Goal: Task Accomplishment & Management: Complete application form

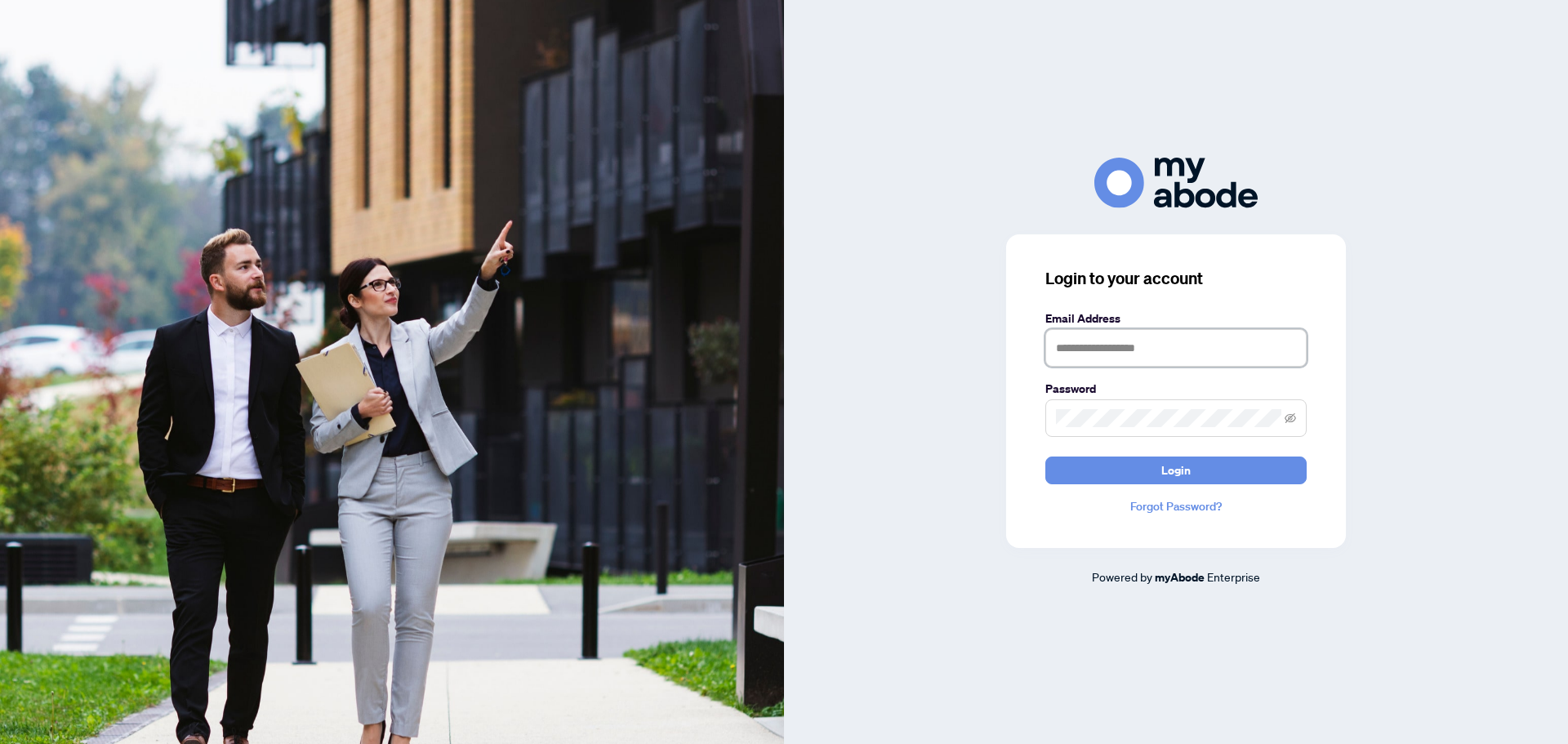
click at [1164, 347] on input "text" at bounding box center [1176, 347] width 261 height 37
click at [1110, 345] on input "text" at bounding box center [1176, 347] width 261 height 37
type input "**********"
click at [1291, 417] on icon "eye-invisible" at bounding box center [1291, 417] width 12 height 10
click at [1172, 467] on span "Login" at bounding box center [1175, 470] width 29 height 26
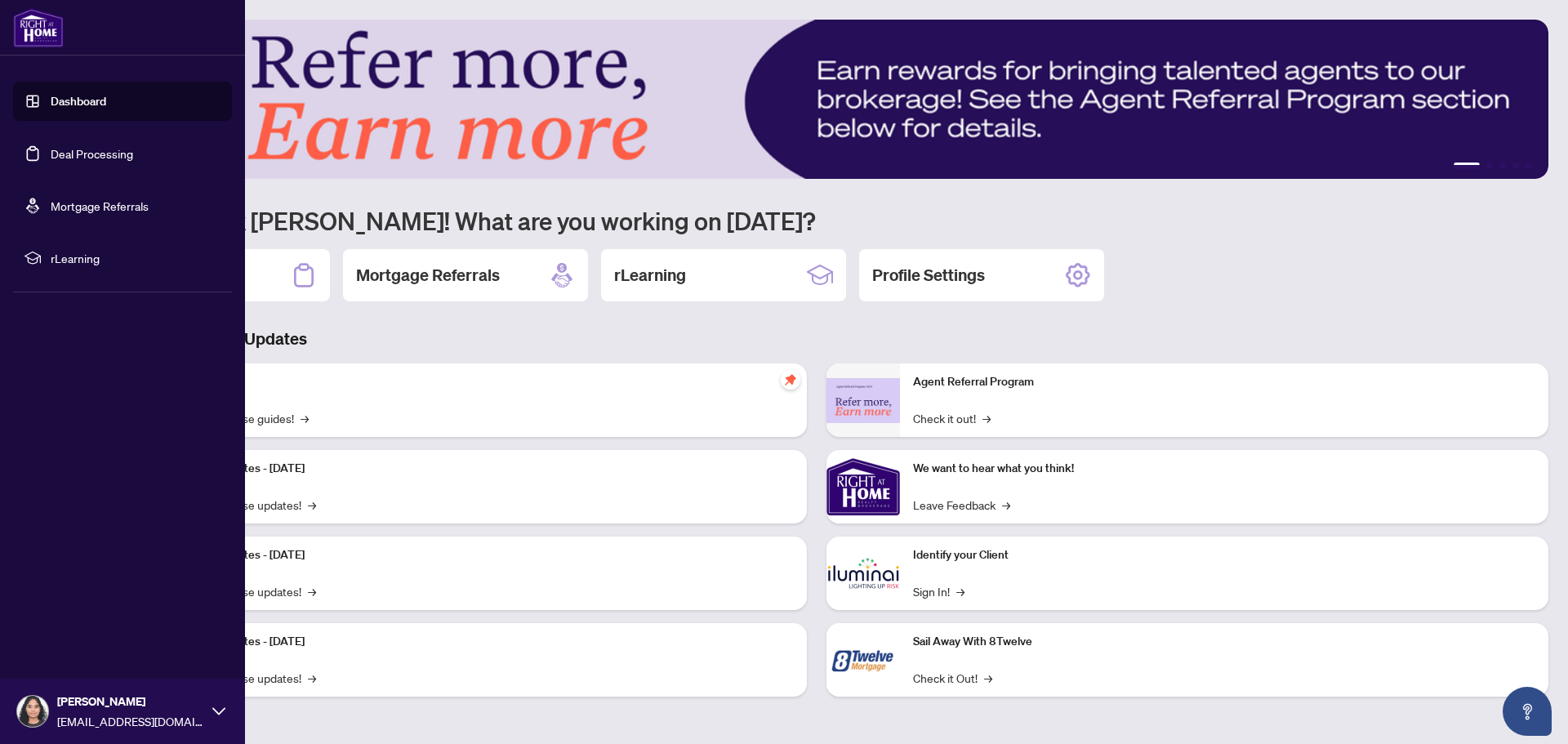
click at [109, 157] on link "Deal Processing" at bounding box center [92, 154] width 82 height 15
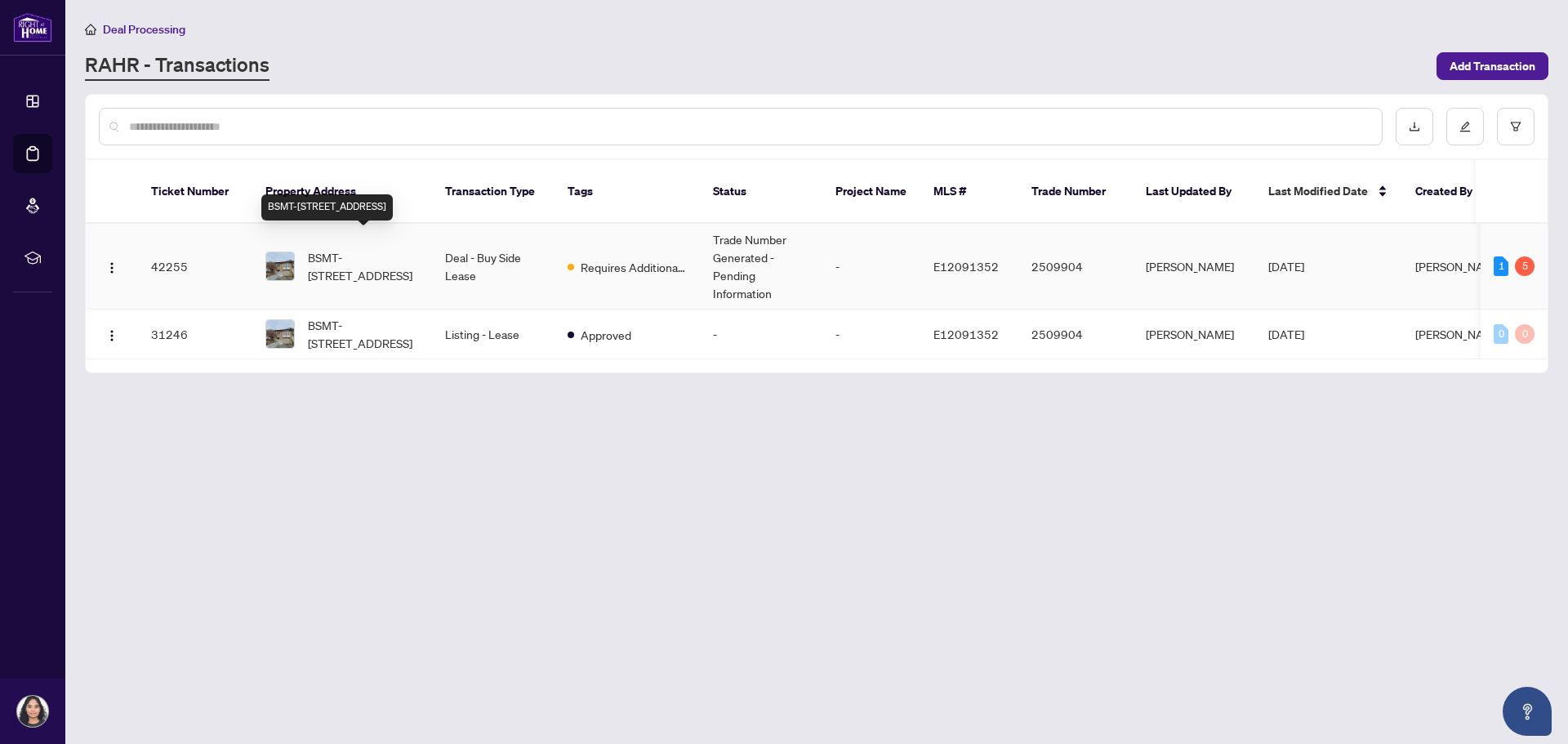
click at [393, 251] on span "BSMT-[STREET_ADDRESS]" at bounding box center [364, 266] width 111 height 36
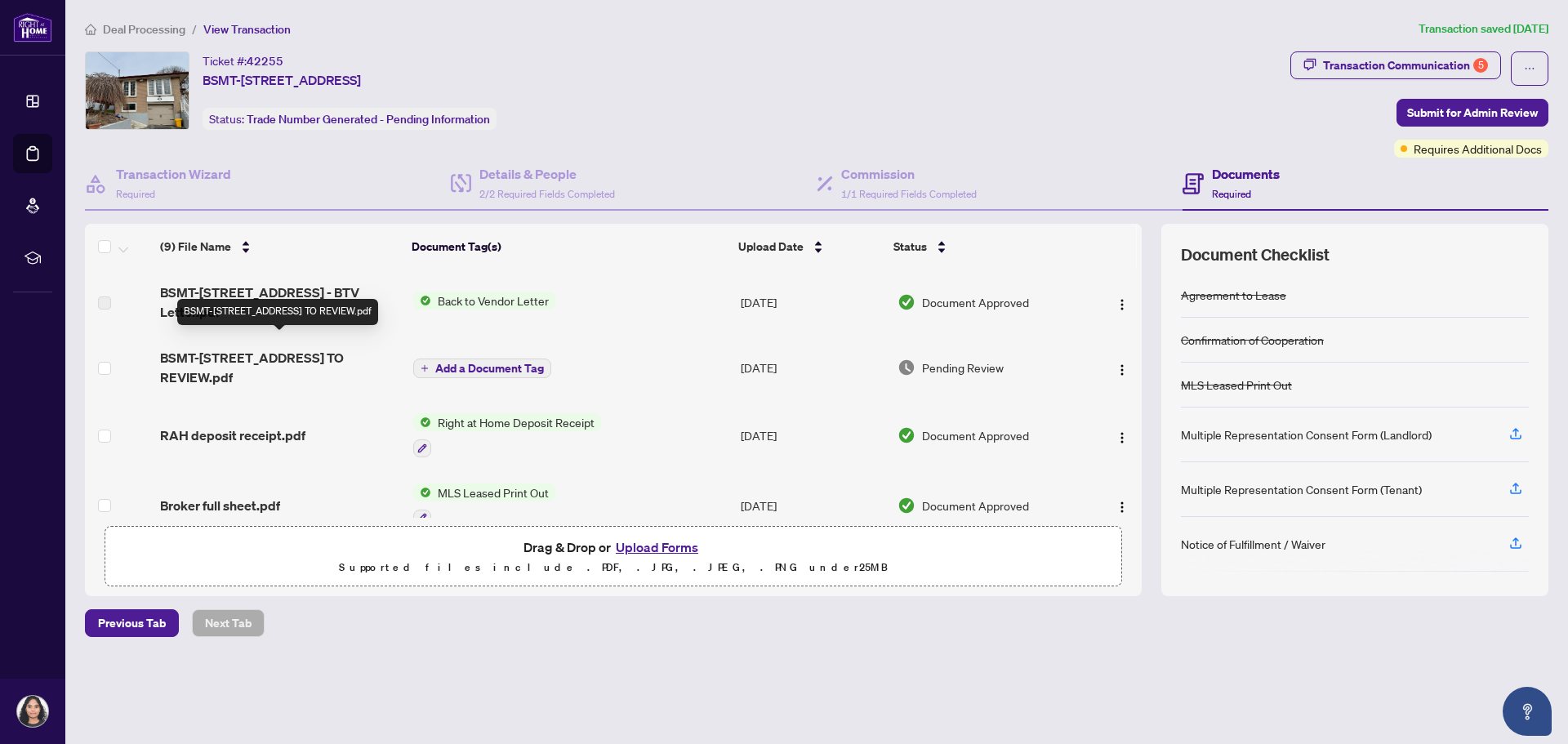
click at [333, 347] on span "BSMT-[STREET_ADDRESS] TO REVIEW.pdf" at bounding box center [279, 367] width 240 height 39
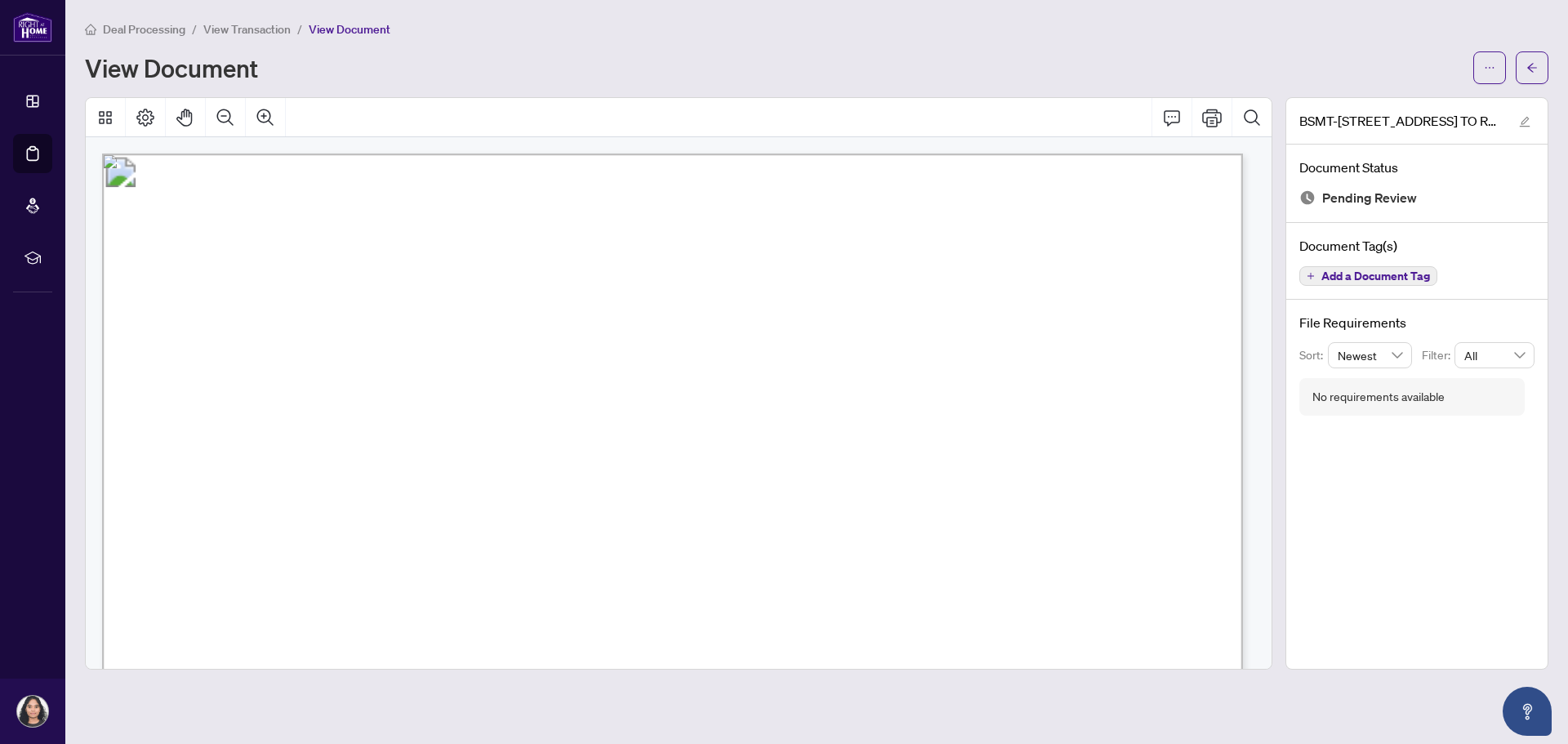
click at [263, 34] on span "View Transaction" at bounding box center [246, 30] width 87 height 15
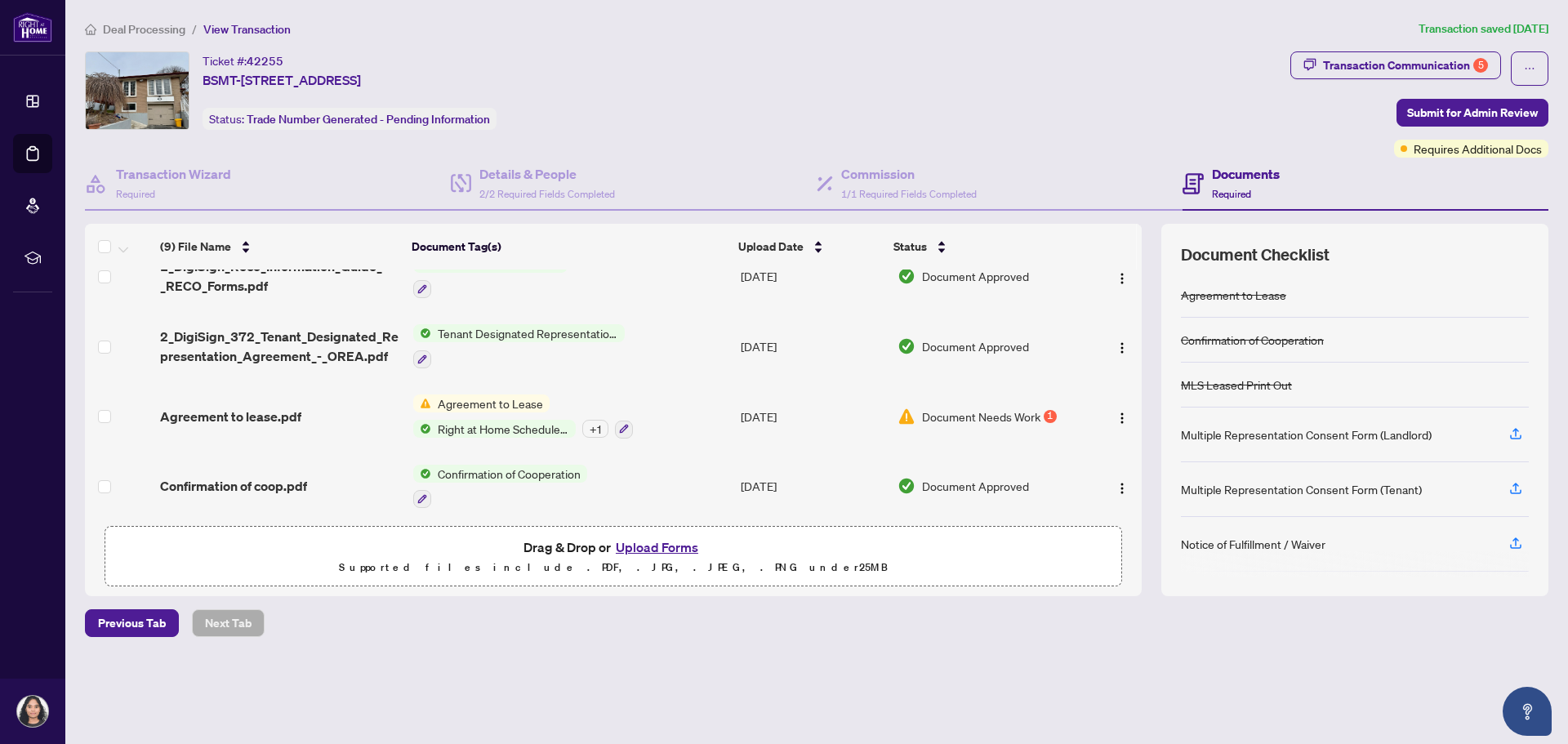
scroll to position [362, 0]
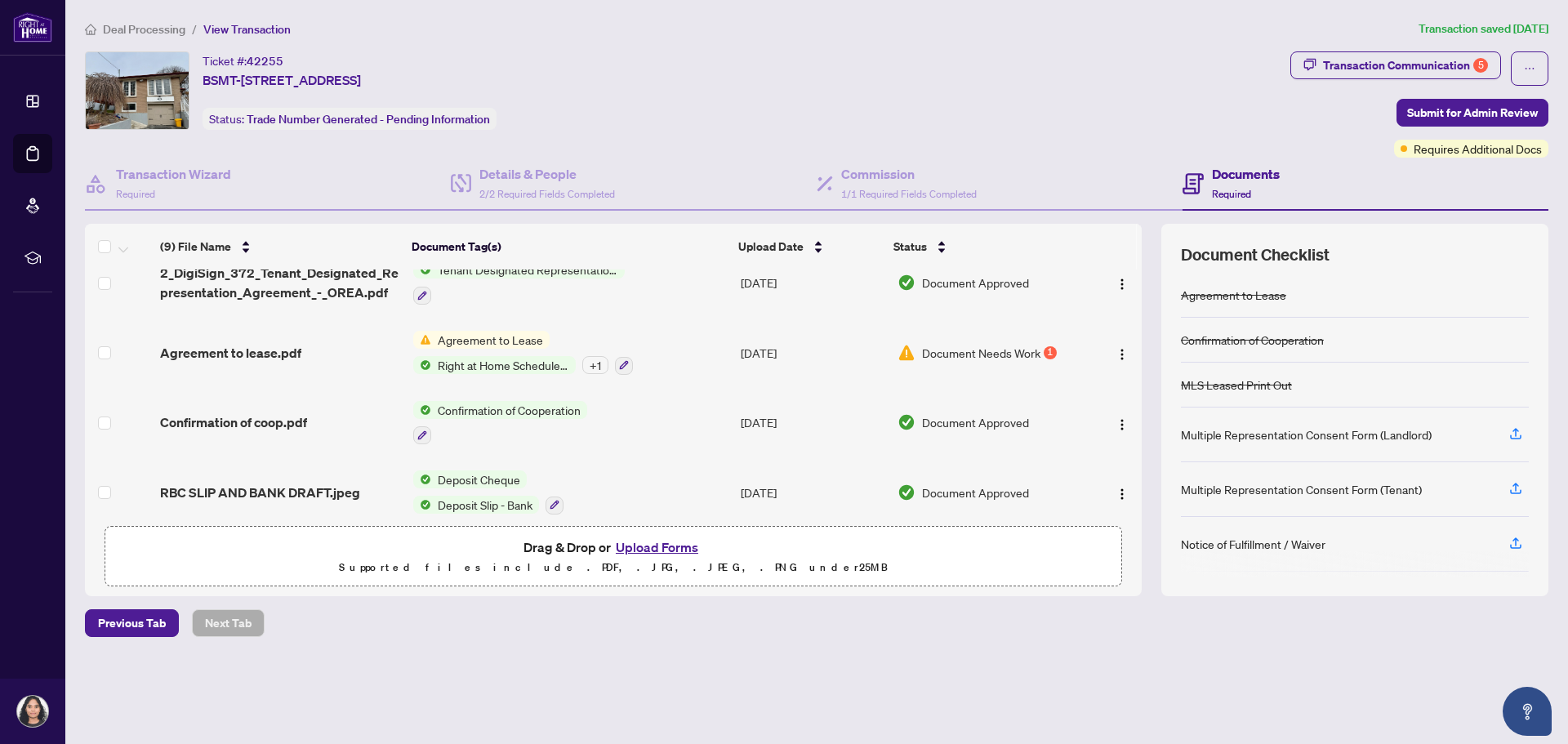
click at [1006, 343] on span "Document Needs Work" at bounding box center [982, 352] width 118 height 18
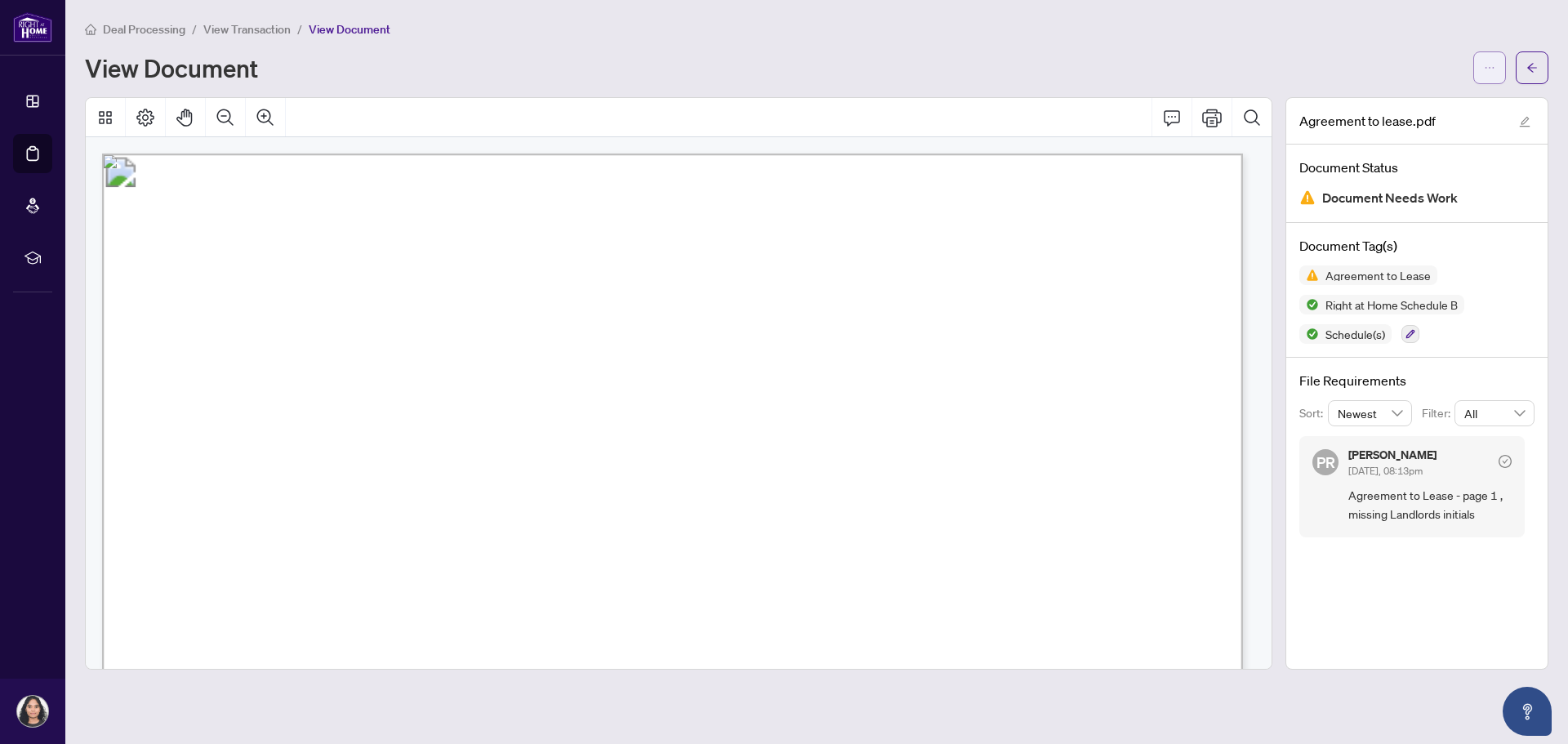
click at [1487, 65] on icon "ellipsis" at bounding box center [1490, 68] width 12 height 12
click at [1396, 107] on span "Download" at bounding box center [1431, 104] width 124 height 18
click at [1086, 48] on div "Deal Processing / View Transaction / View Document View Document" at bounding box center [817, 52] width 1464 height 65
click at [266, 23] on span "View Transaction" at bounding box center [246, 30] width 87 height 15
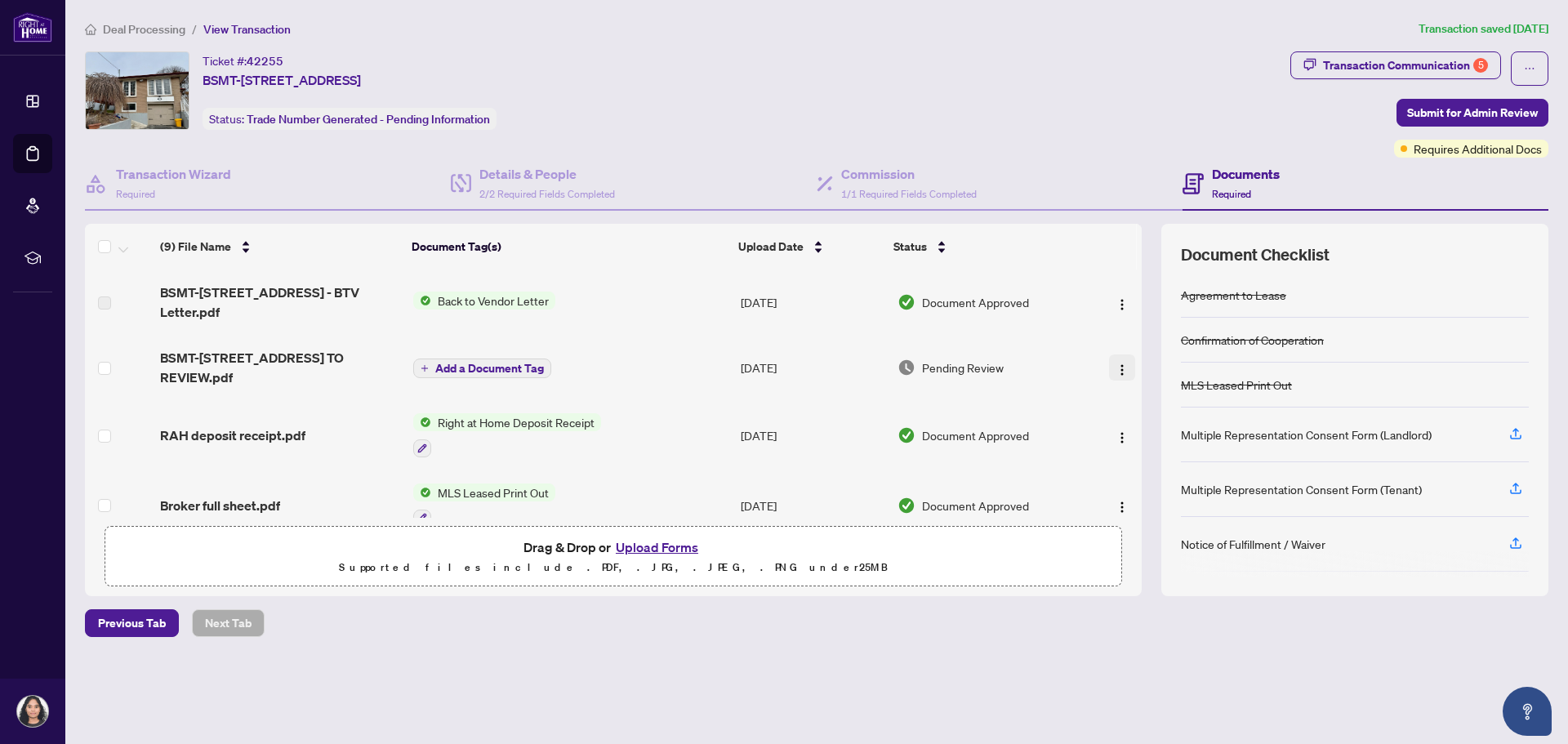
click at [1124, 361] on button "button" at bounding box center [1121, 367] width 26 height 26
click at [320, 347] on span "BSMT-497 Farewell St - TS - AGENT TO REVIEW.pdf" at bounding box center [279, 367] width 240 height 39
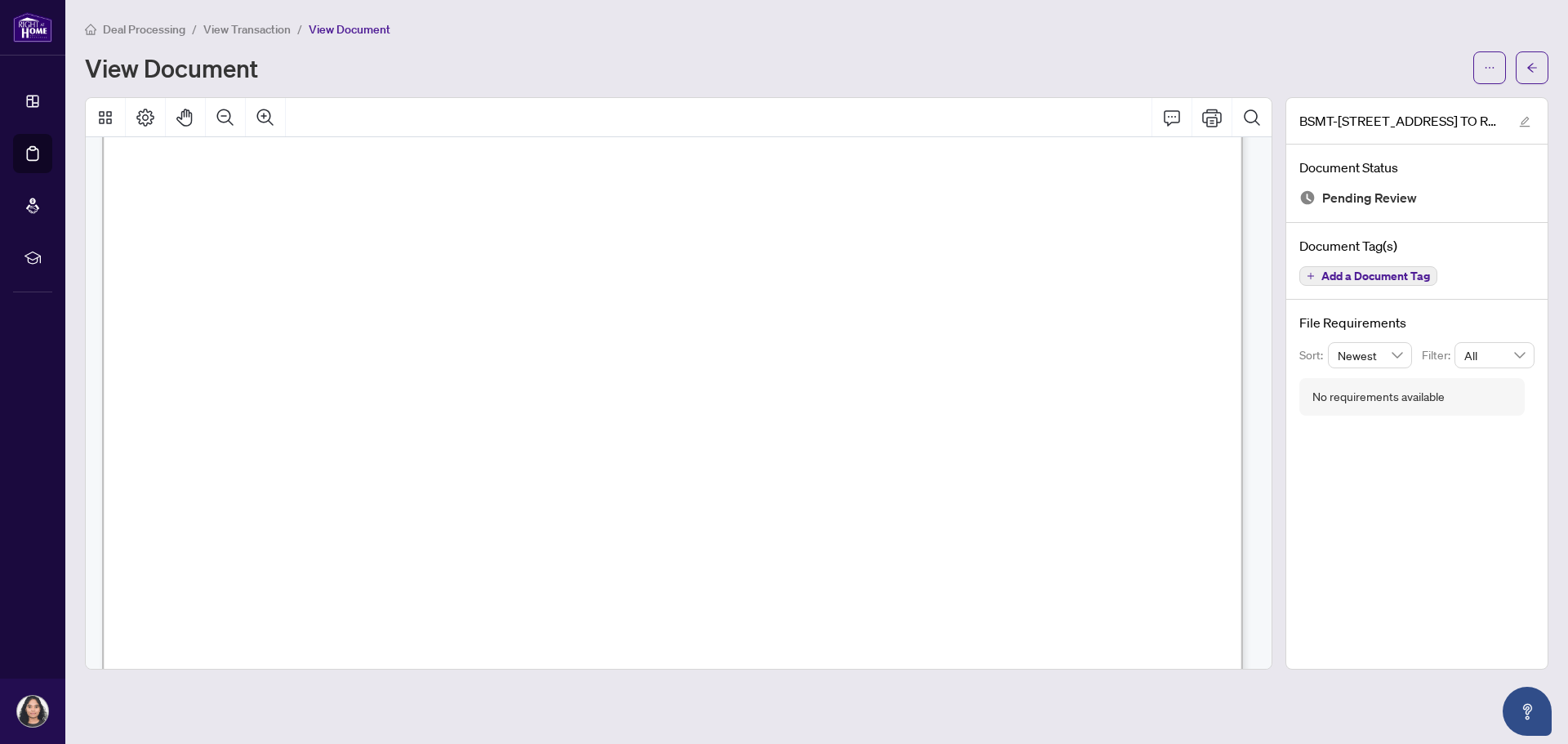
scroll to position [735, 0]
click at [266, 24] on span "View Transaction" at bounding box center [246, 30] width 87 height 15
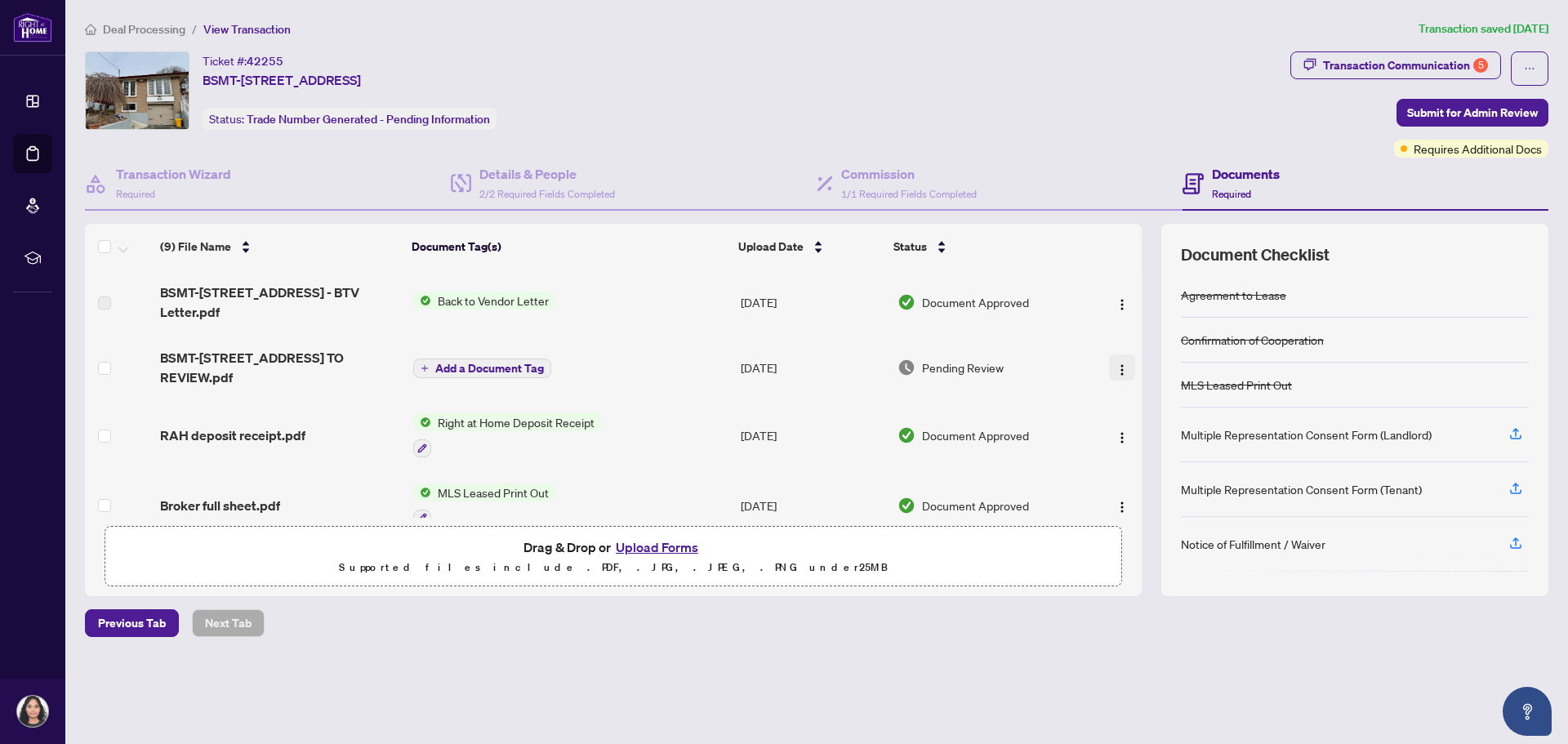
click at [1121, 363] on img "button" at bounding box center [1122, 370] width 13 height 13
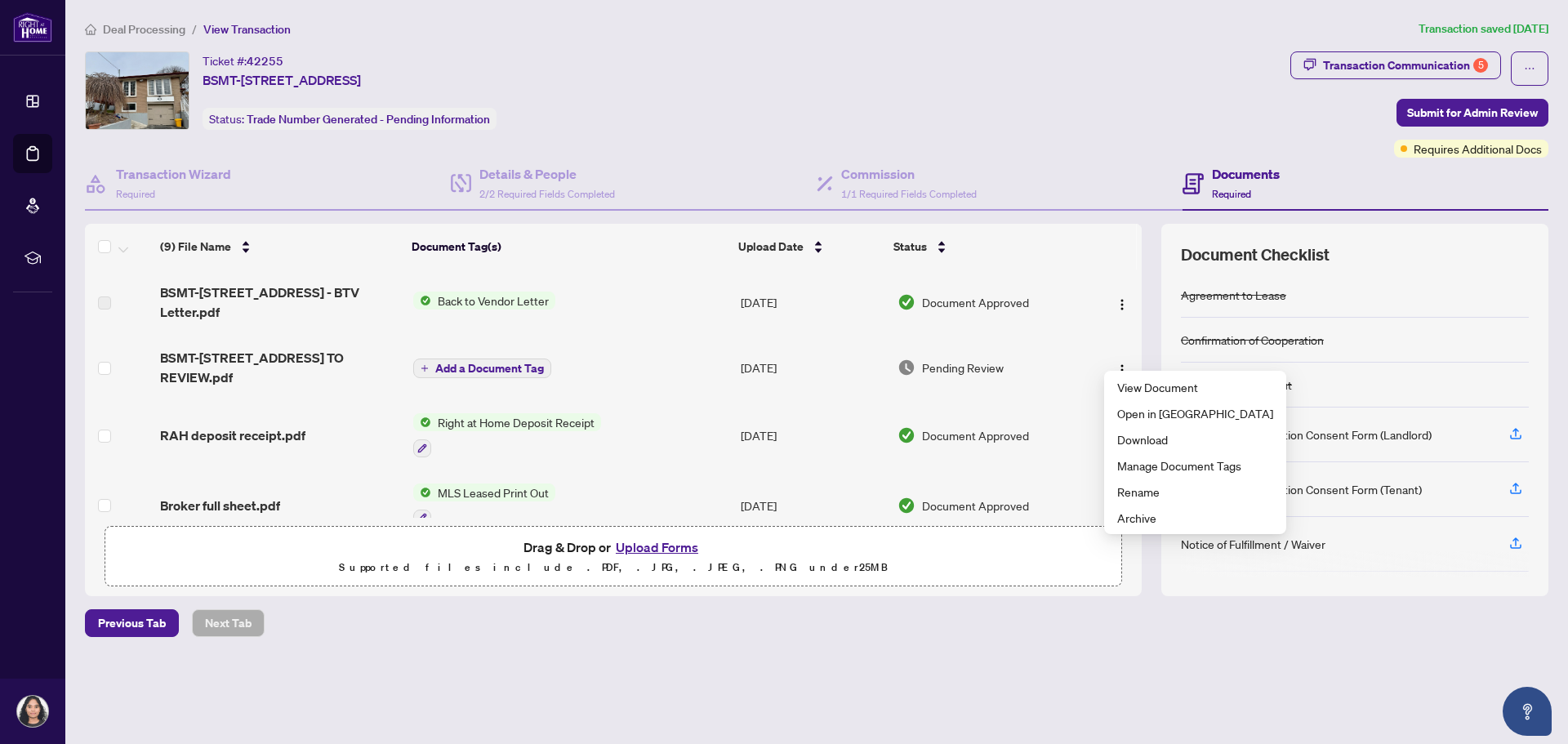
click at [1145, 217] on div "Transaction Wizard Required Details & People 2/2 Required Fields Completed Comm…" at bounding box center [817, 377] width 1464 height 438
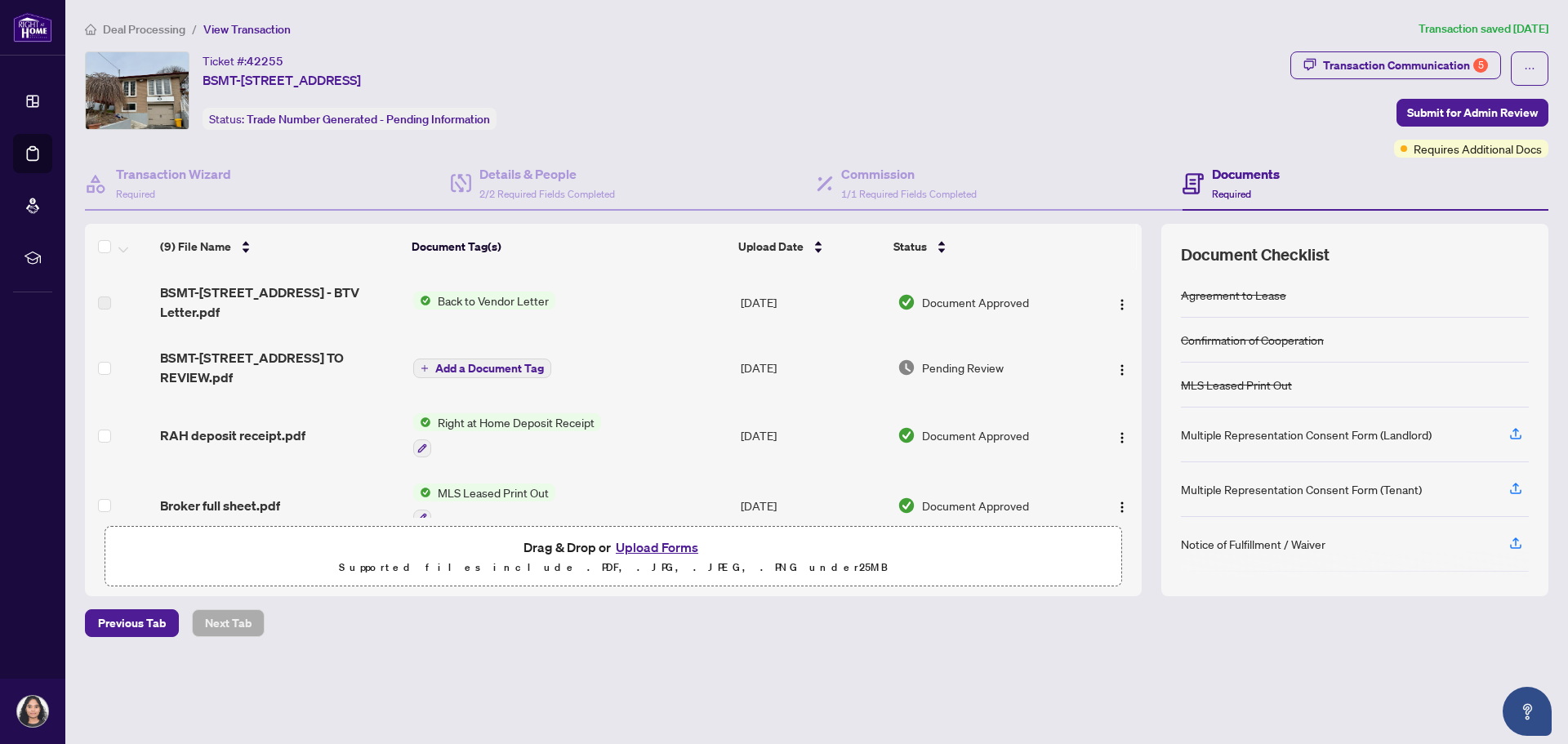
click at [685, 549] on button "Upload Forms" at bounding box center [656, 547] width 92 height 22
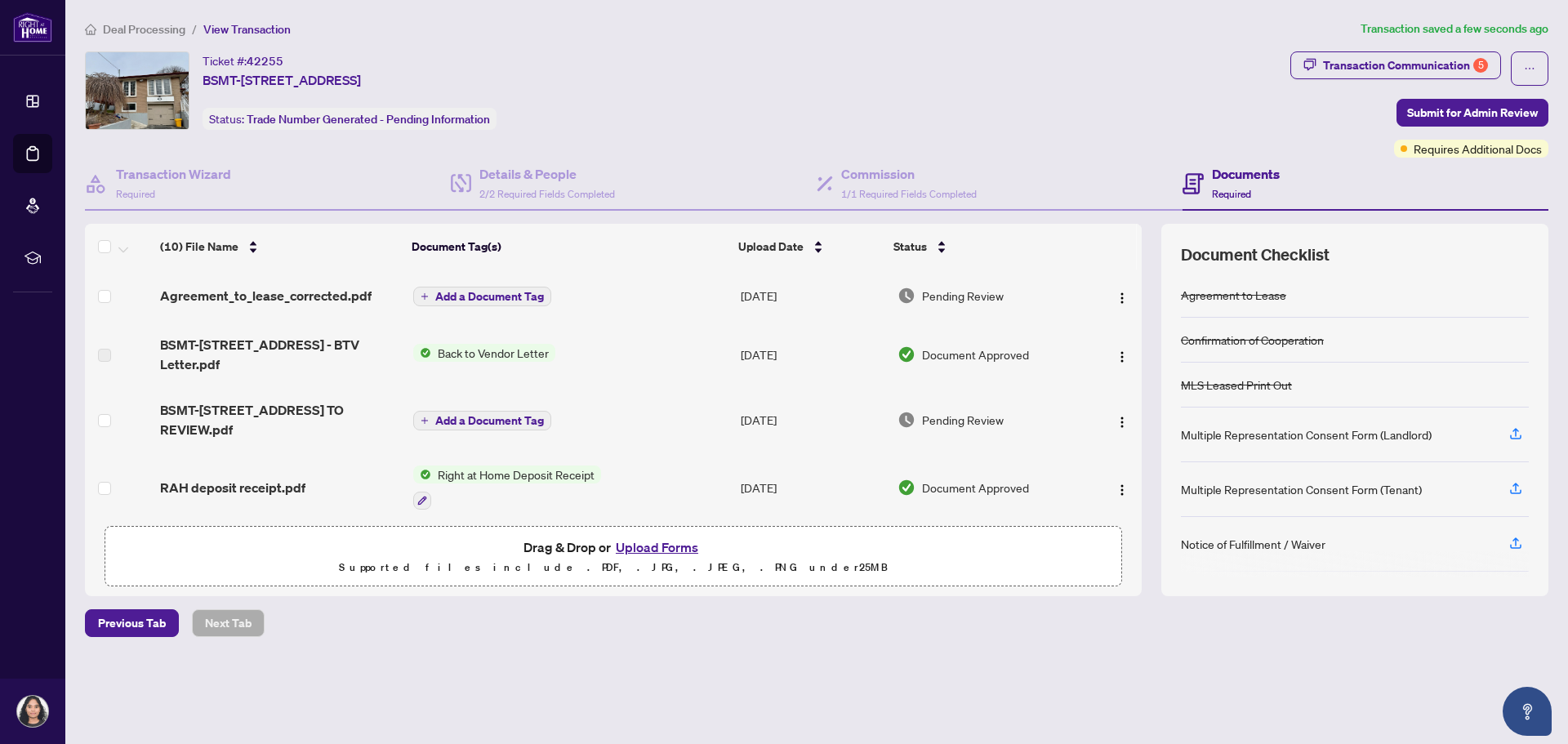
click at [520, 293] on span "Add a Document Tag" at bounding box center [489, 297] width 109 height 12
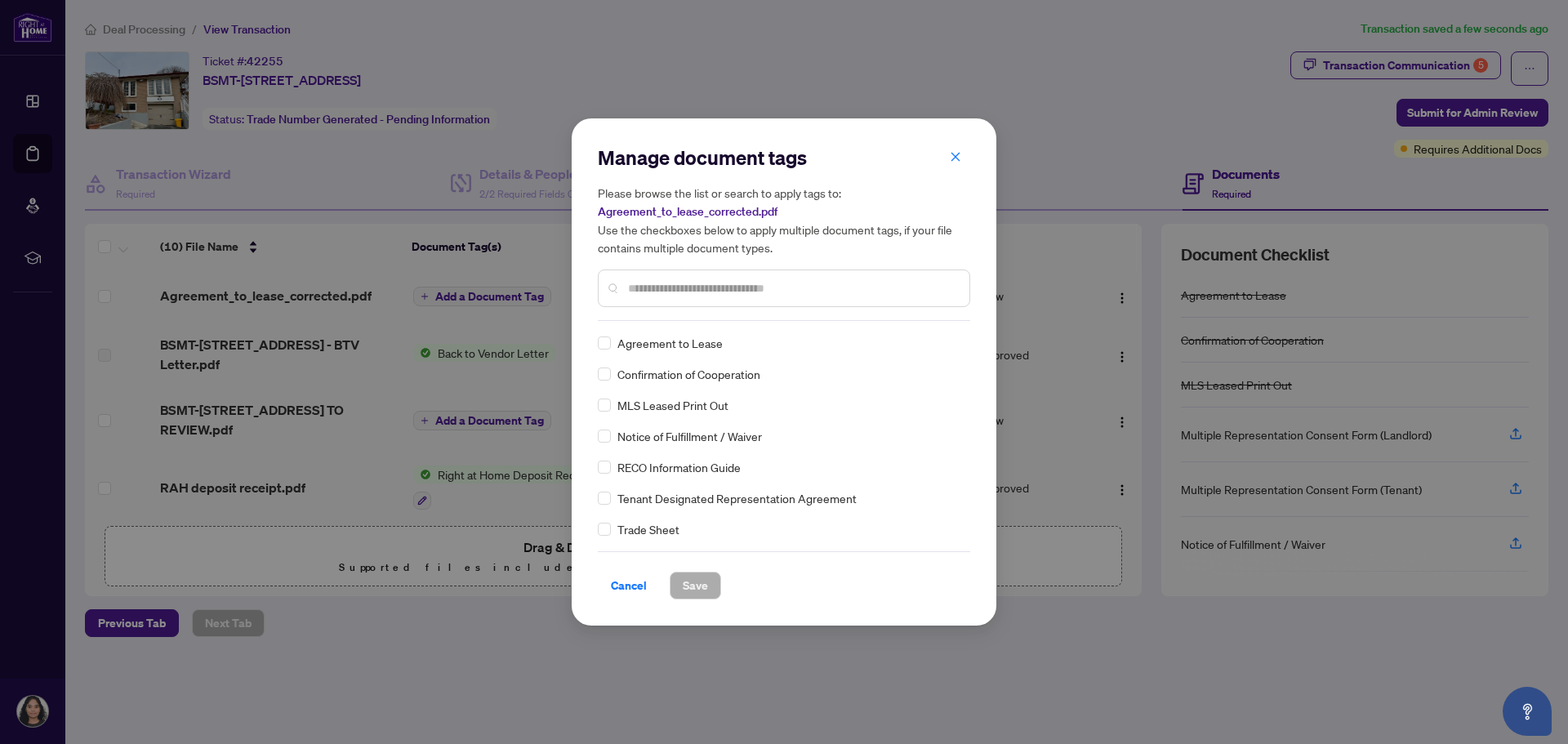
click at [670, 319] on div "Manage document tags Please browse the list or search to apply tags to: Agreeme…" at bounding box center [784, 233] width 373 height 176
click at [693, 584] on span "Save" at bounding box center [695, 584] width 25 height 26
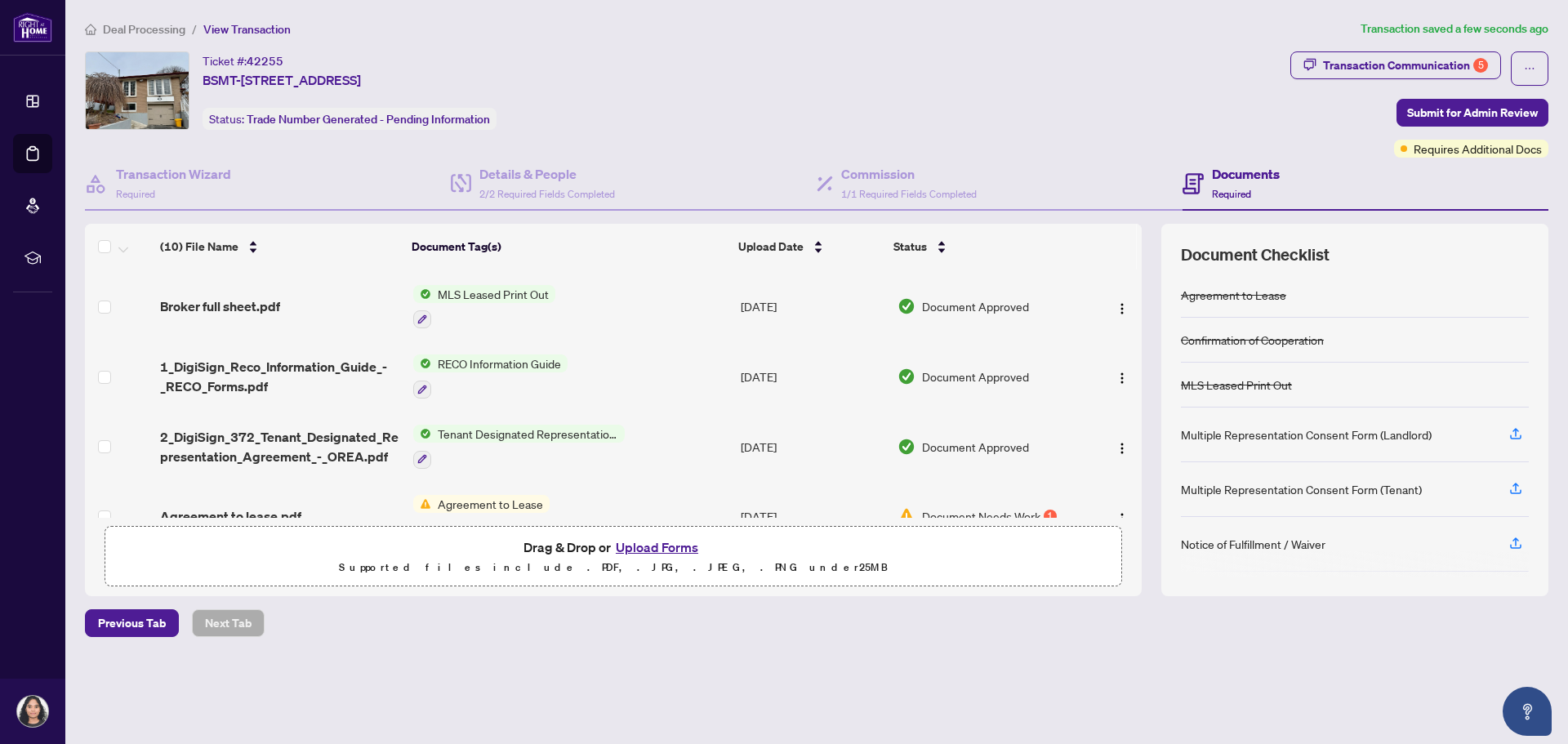
scroll to position [106, 0]
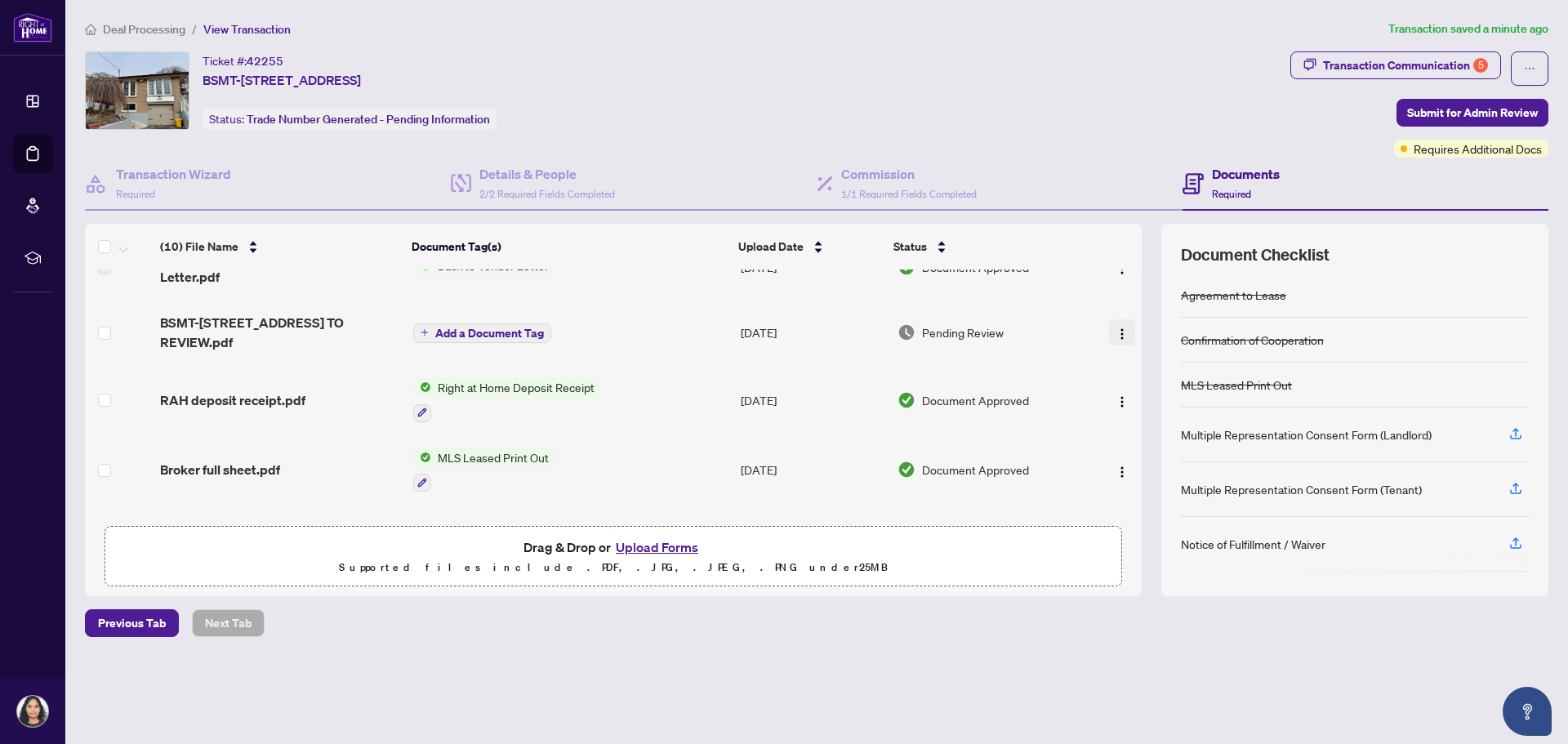
click at [1119, 328] on img "button" at bounding box center [1122, 334] width 13 height 13
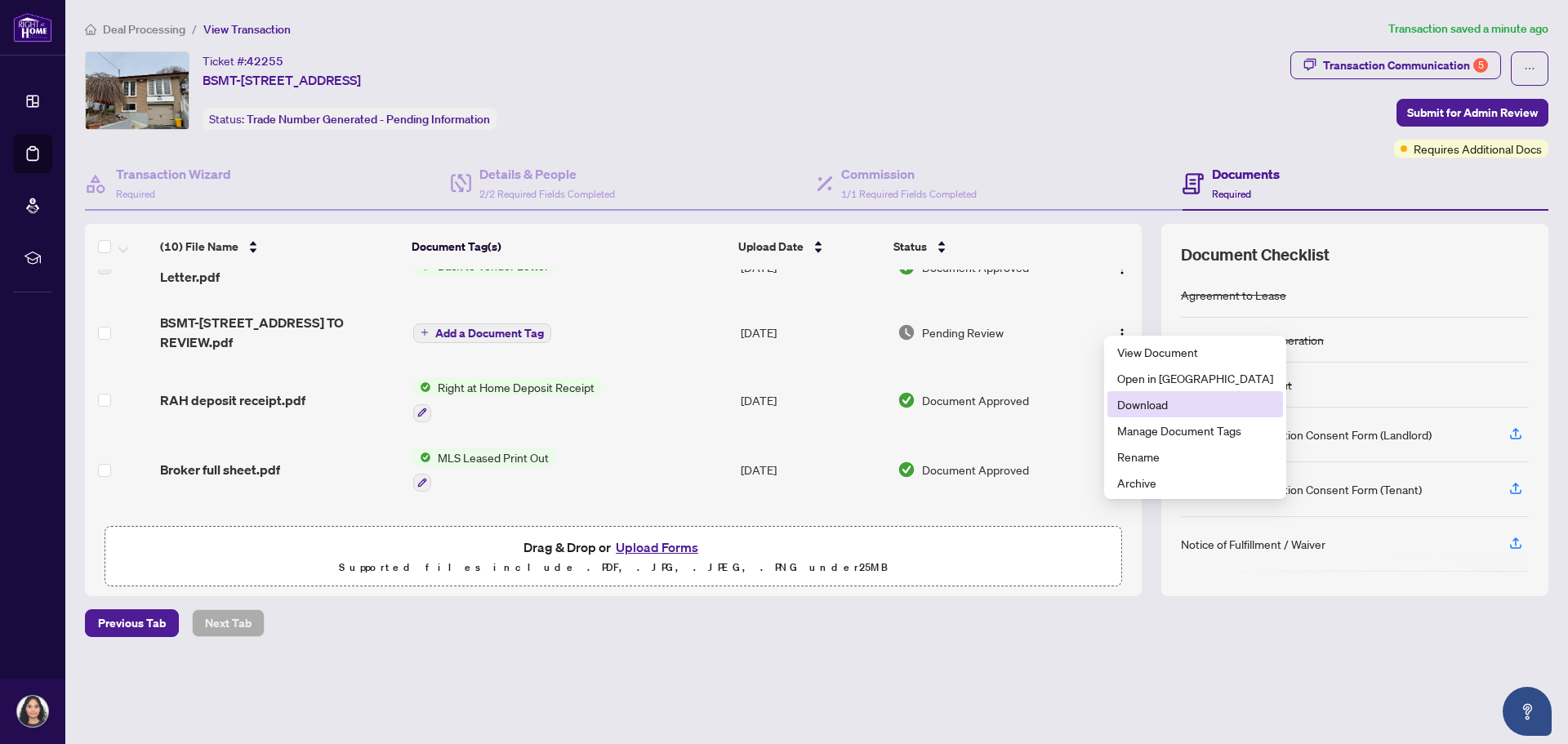
click at [1147, 402] on span "Download" at bounding box center [1195, 404] width 156 height 18
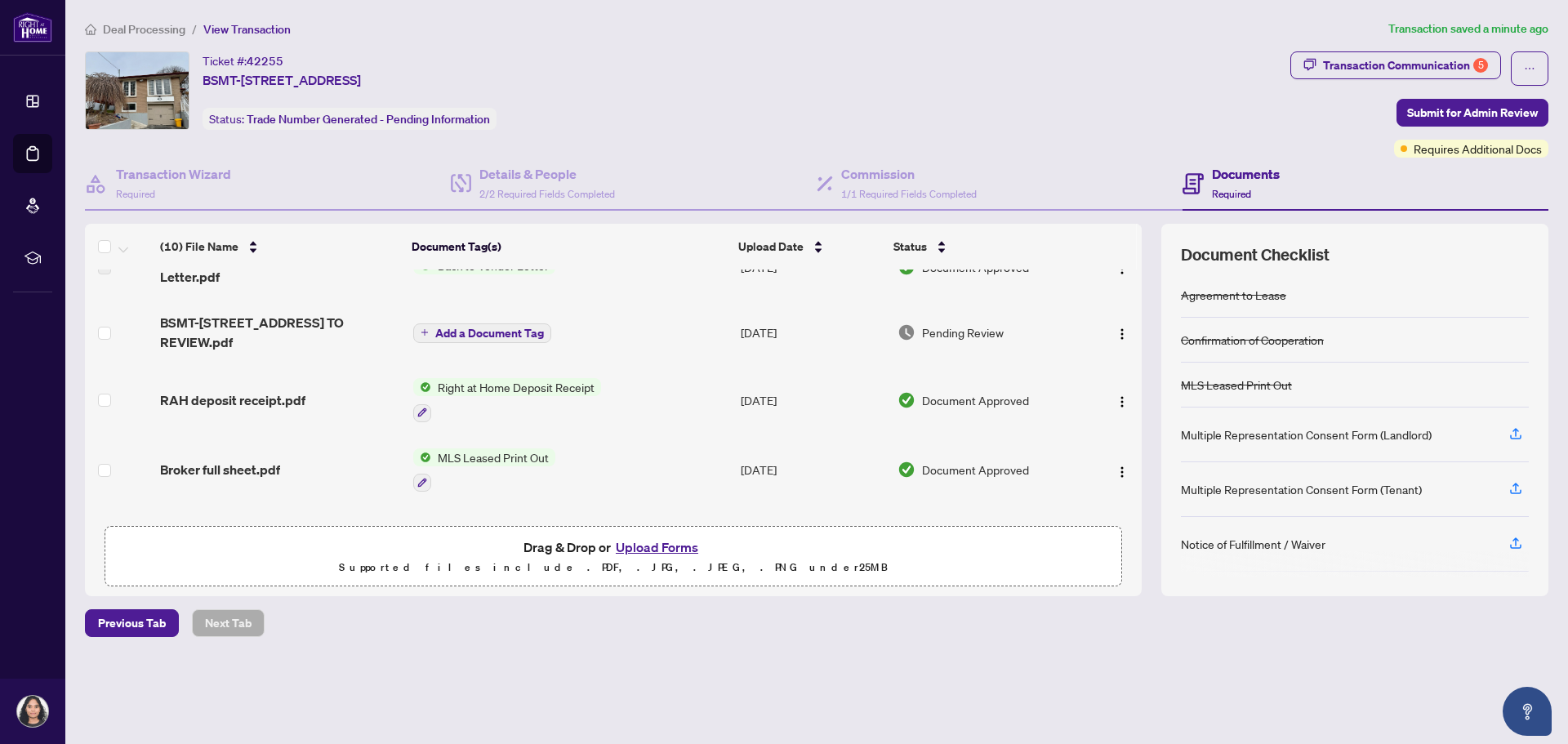
click at [1027, 23] on ol "Deal Processing / View Transaction" at bounding box center [733, 29] width 1297 height 19
click at [677, 551] on button "Upload Forms" at bounding box center [656, 547] width 92 height 22
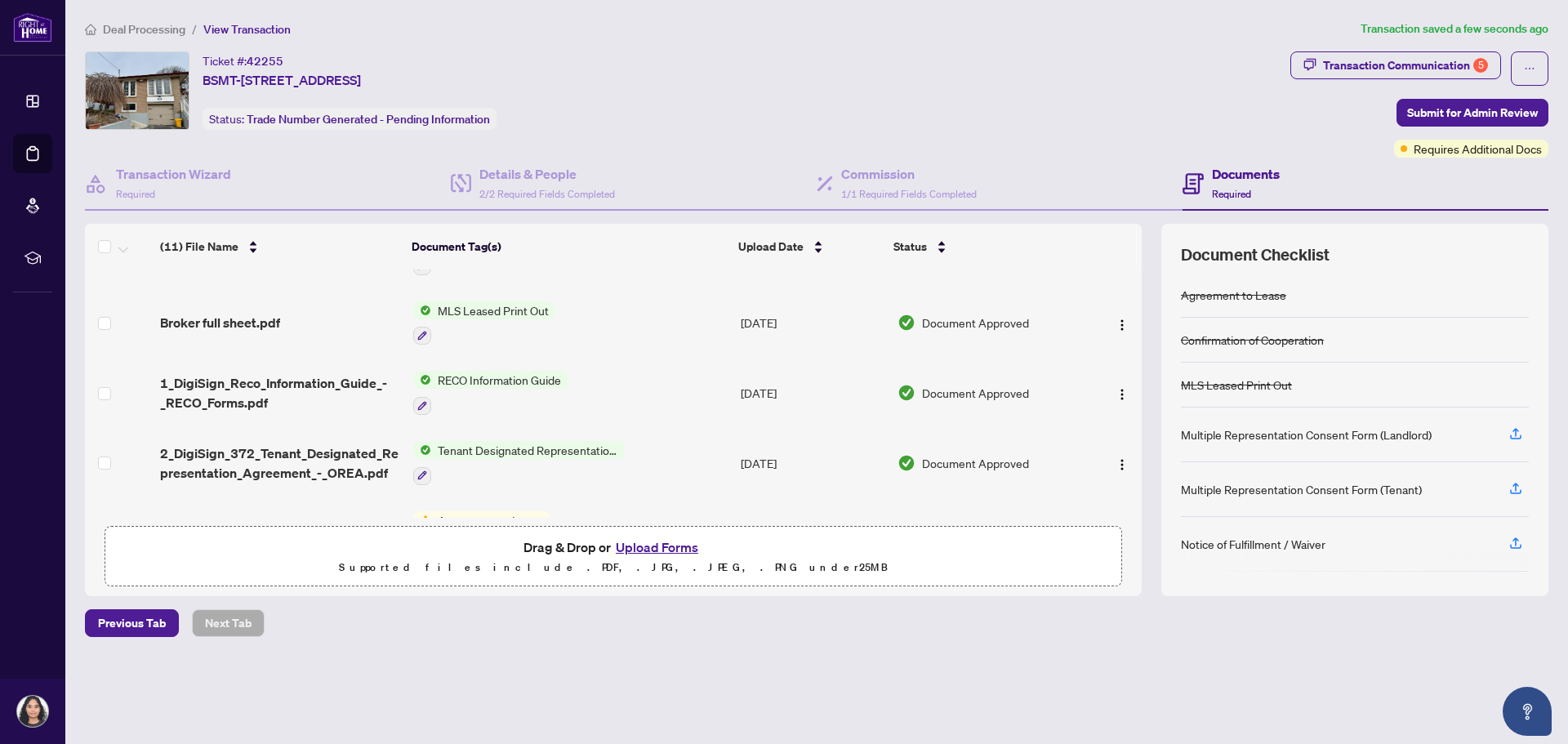
scroll to position [327, 0]
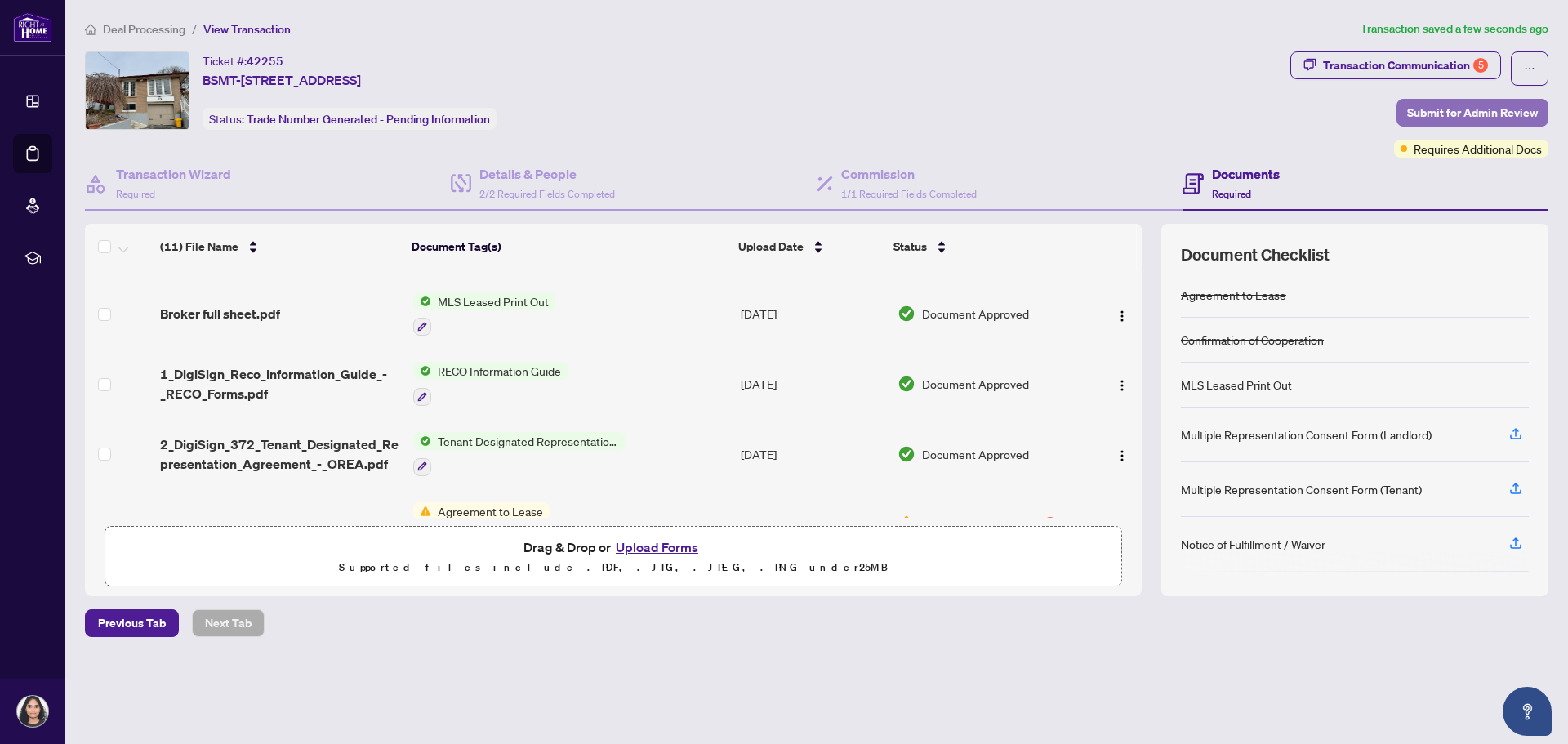
click at [1470, 108] on span "Submit for Admin Review" at bounding box center [1472, 112] width 131 height 26
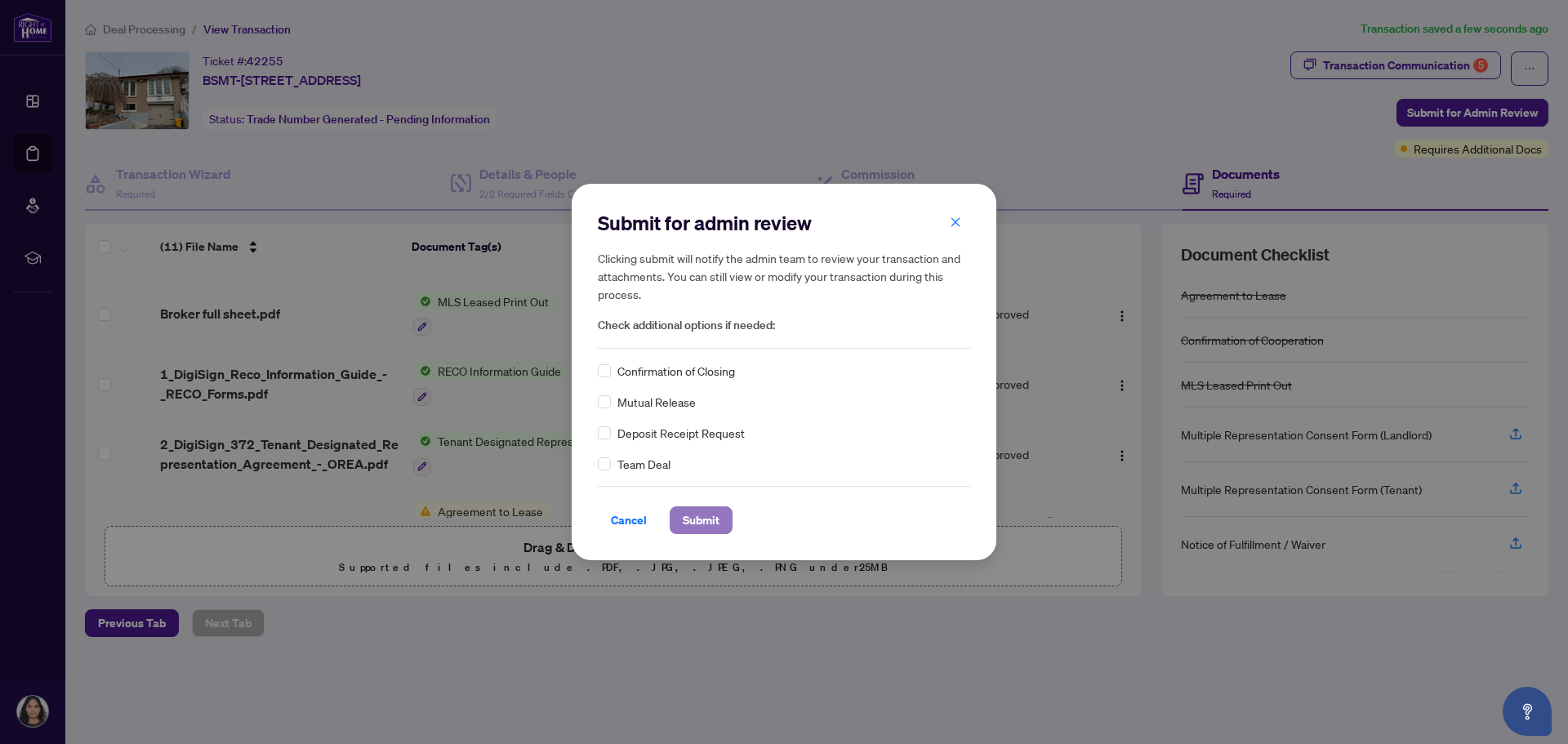
click at [696, 510] on span "Submit" at bounding box center [701, 520] width 37 height 26
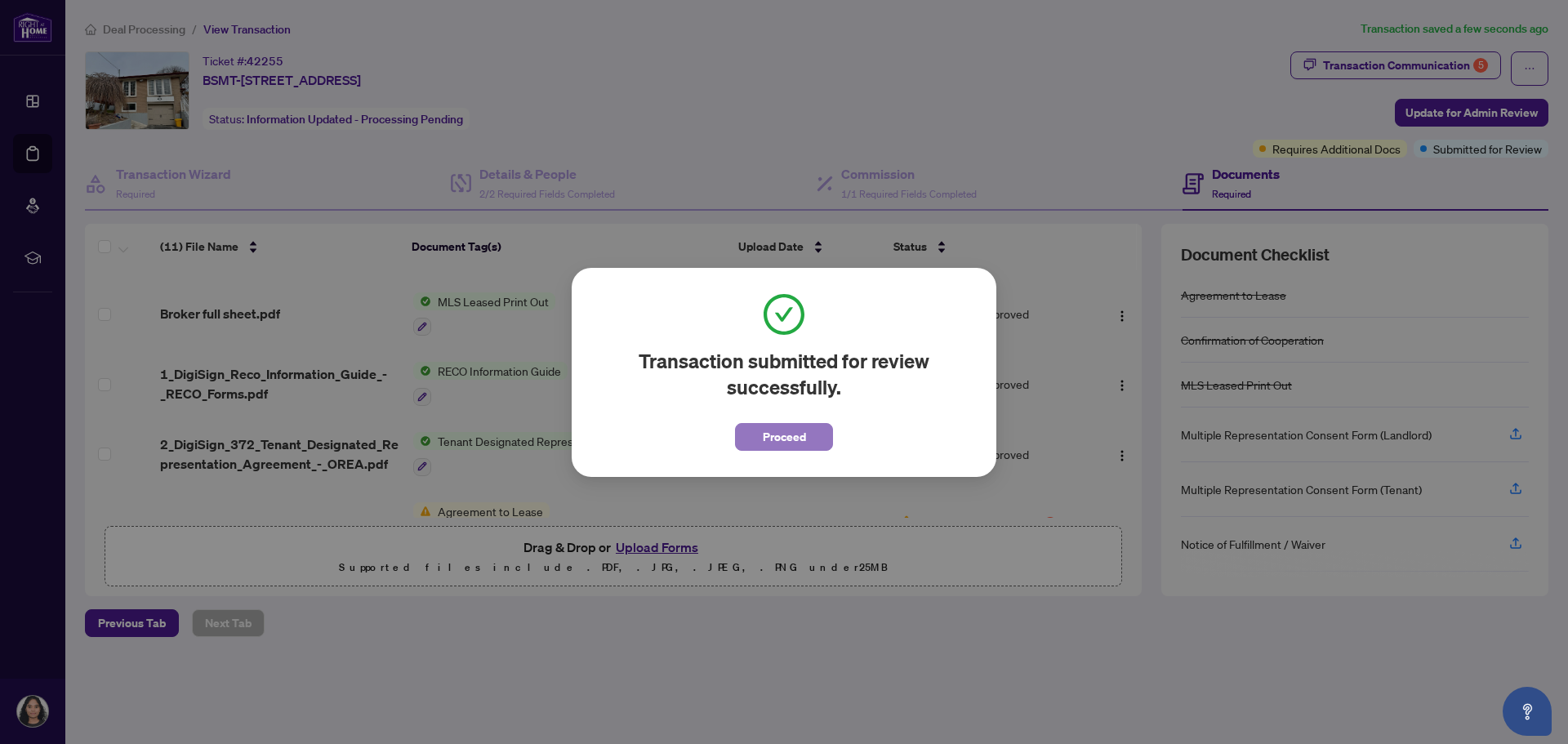
click at [809, 435] on button "Proceed" at bounding box center [784, 436] width 98 height 27
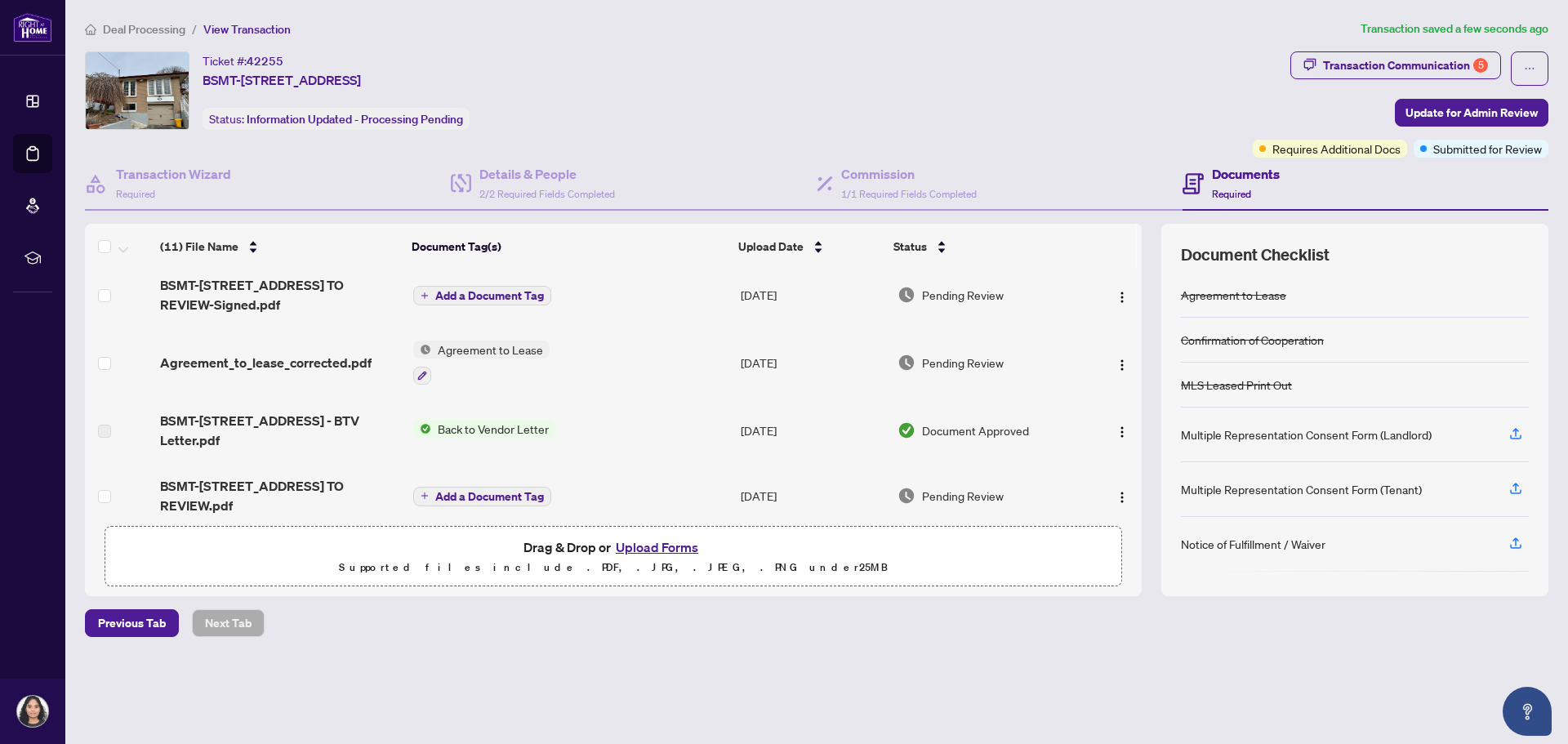
scroll to position [0, 0]
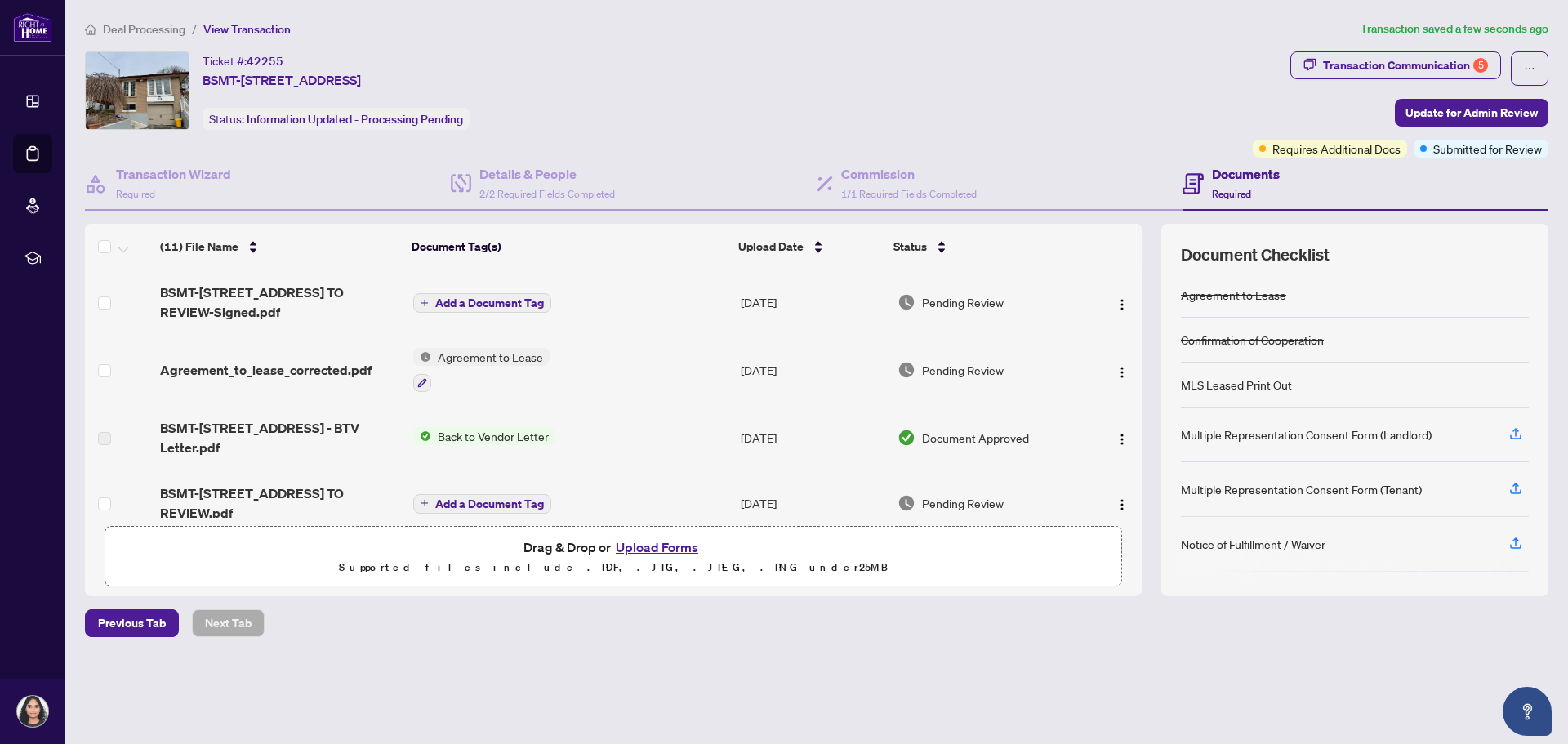
click at [1456, 109] on span "Update for Admin Review" at bounding box center [1472, 112] width 132 height 26
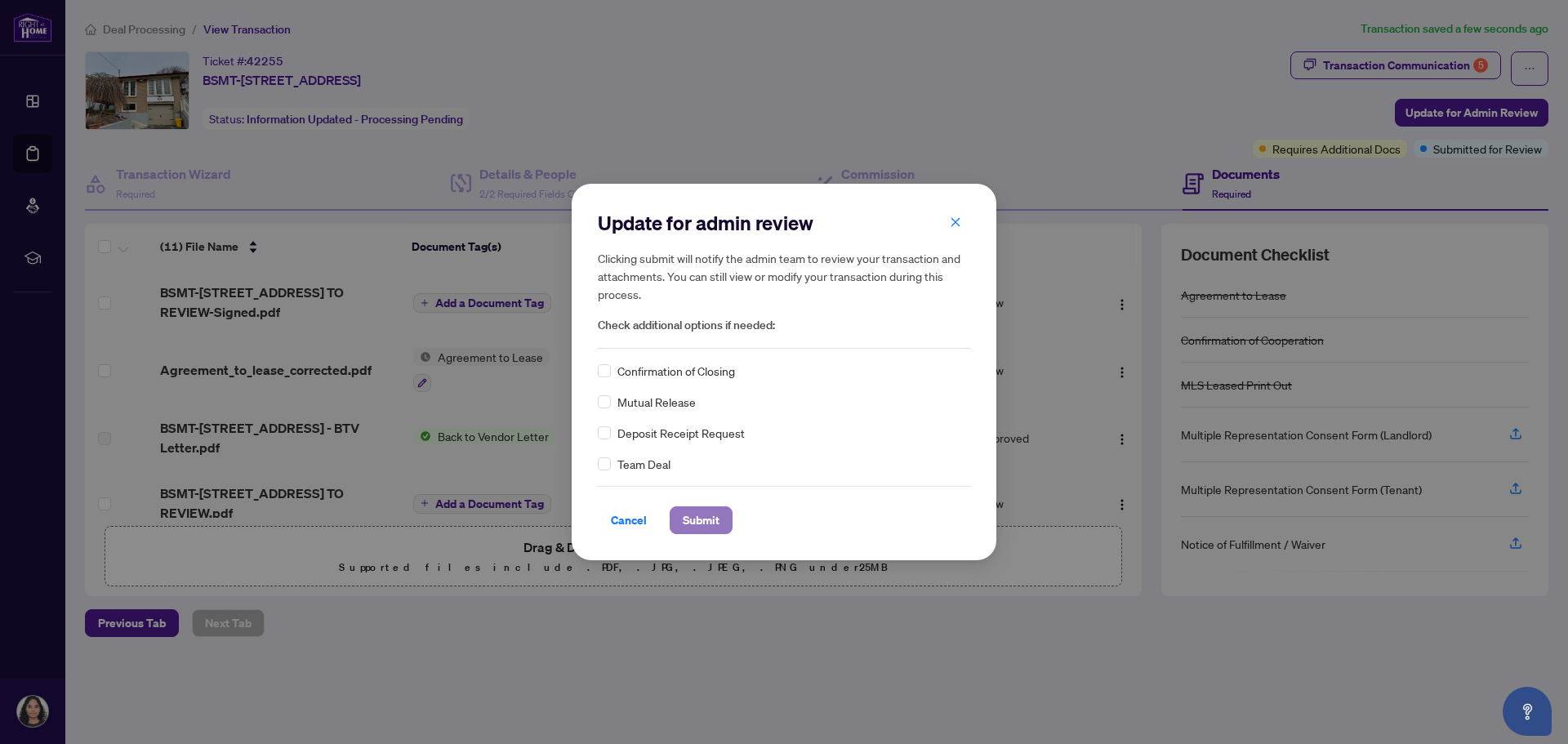
click at [711, 524] on span "Submit" at bounding box center [701, 520] width 37 height 26
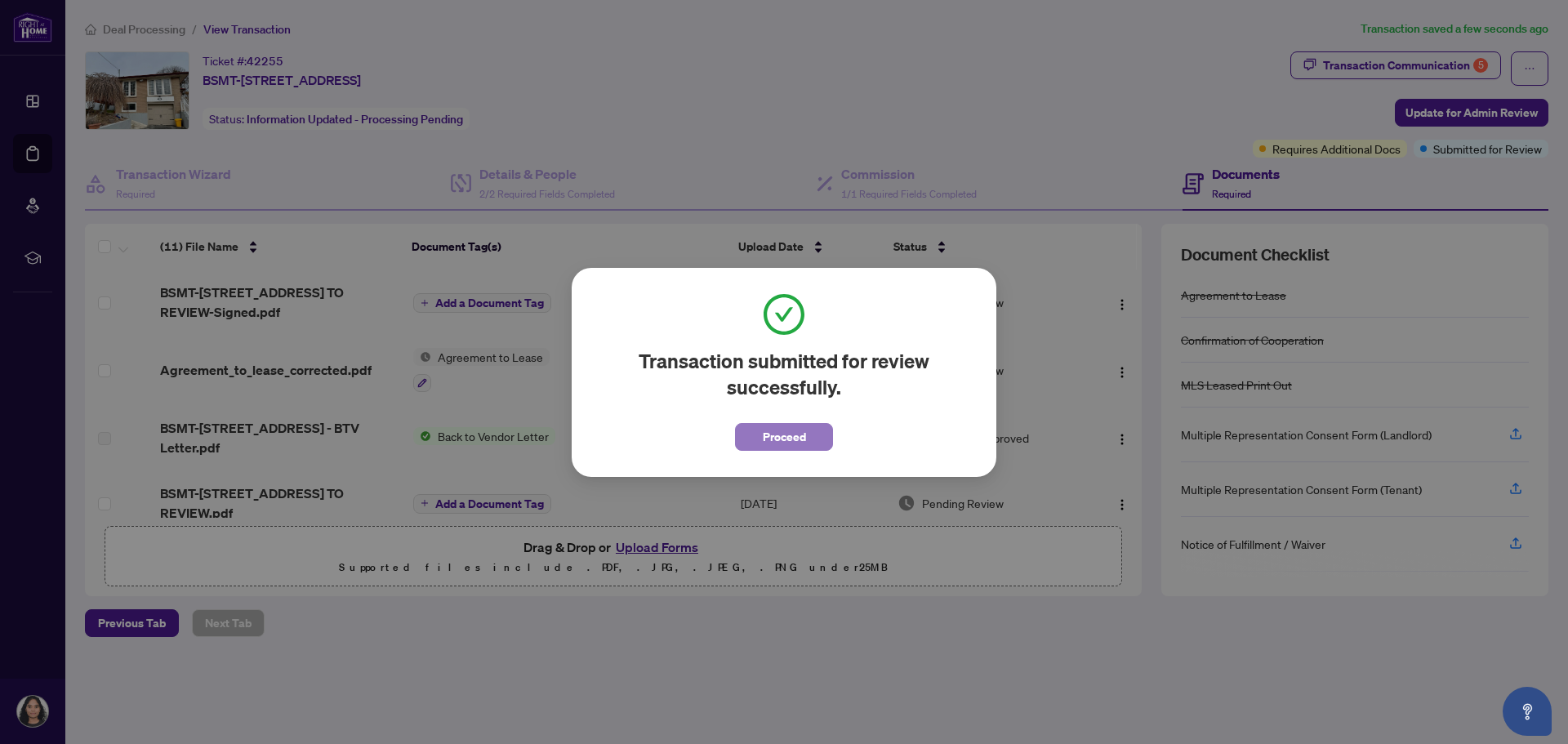
click at [789, 438] on span "Proceed" at bounding box center [784, 436] width 43 height 26
